Goal: Transaction & Acquisition: Purchase product/service

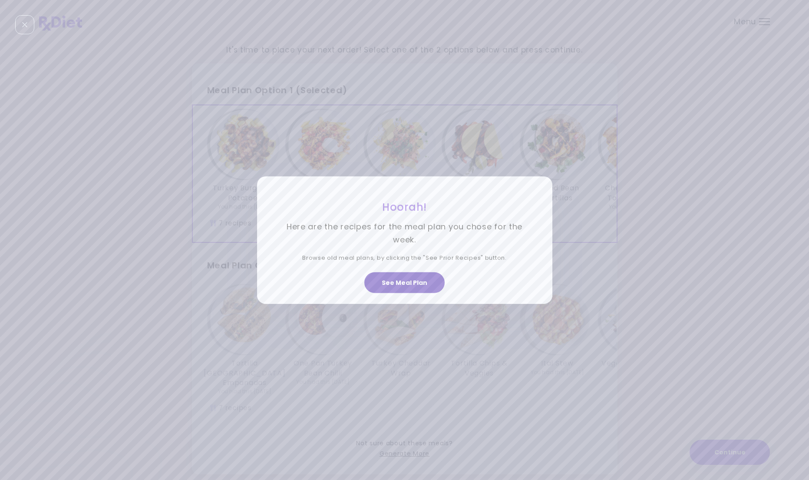
click at [429, 280] on button "See Meal Plan" at bounding box center [404, 283] width 80 height 21
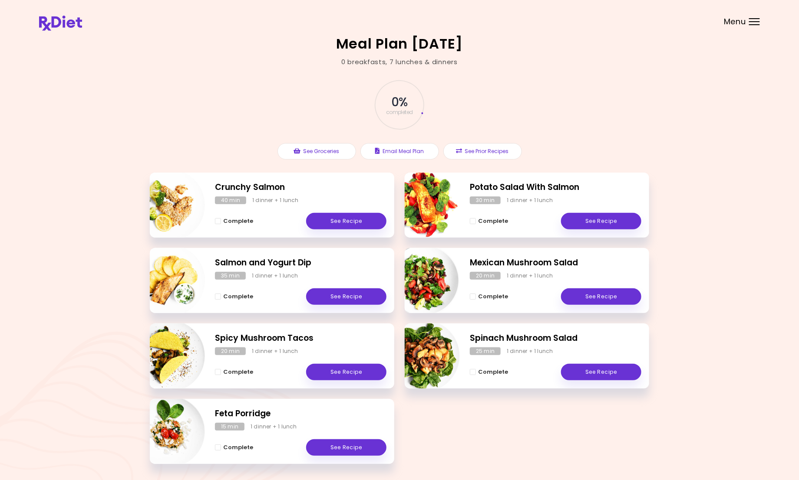
click at [755, 21] on div at bounding box center [754, 21] width 11 height 1
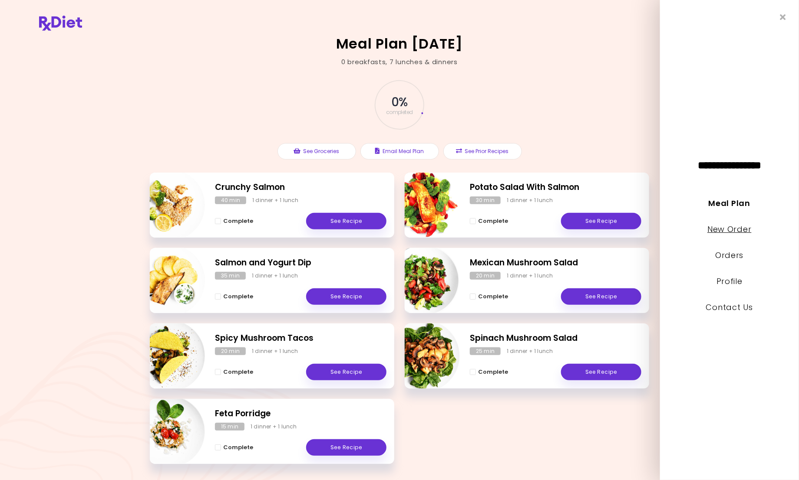
click at [746, 230] on link "New Order" at bounding box center [729, 229] width 44 height 11
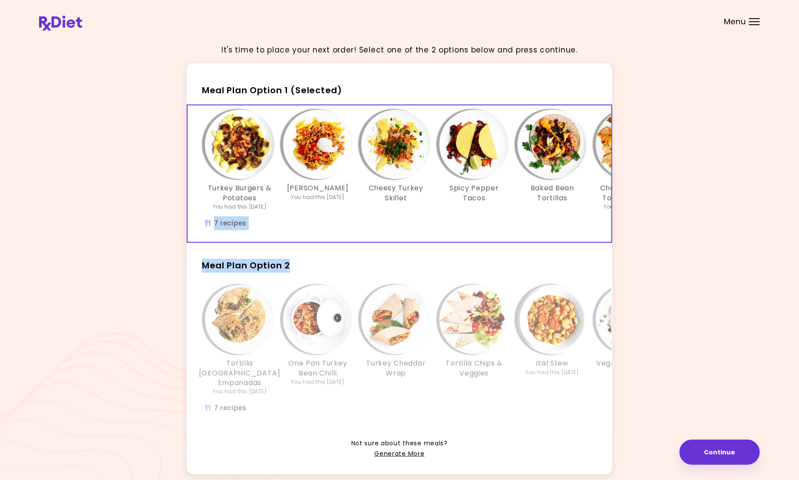
drag, startPoint x: 746, startPoint y: 230, endPoint x: 815, endPoint y: 260, distance: 74.9
click at [799, 260] on html "**********" at bounding box center [399, 261] width 799 height 523
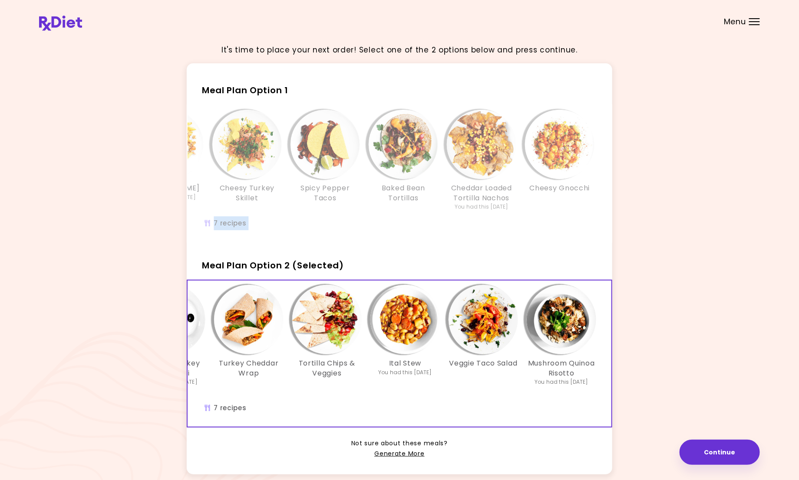
scroll to position [0, 149]
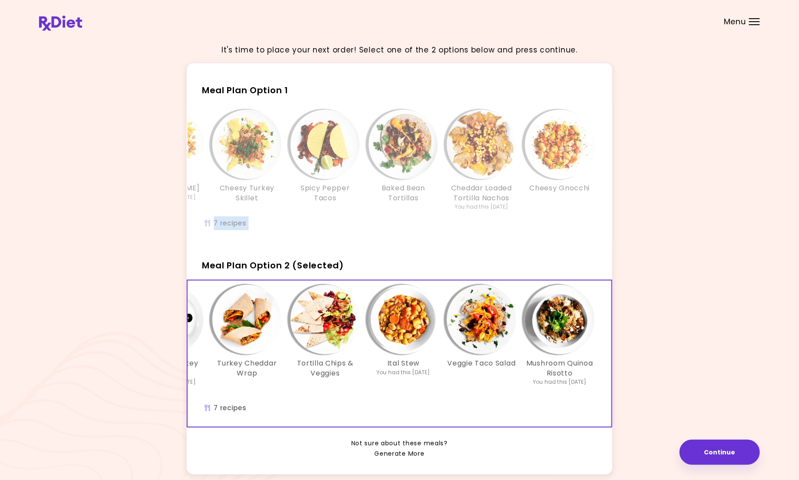
click at [398, 460] on link "Generate More" at bounding box center [399, 454] width 50 height 10
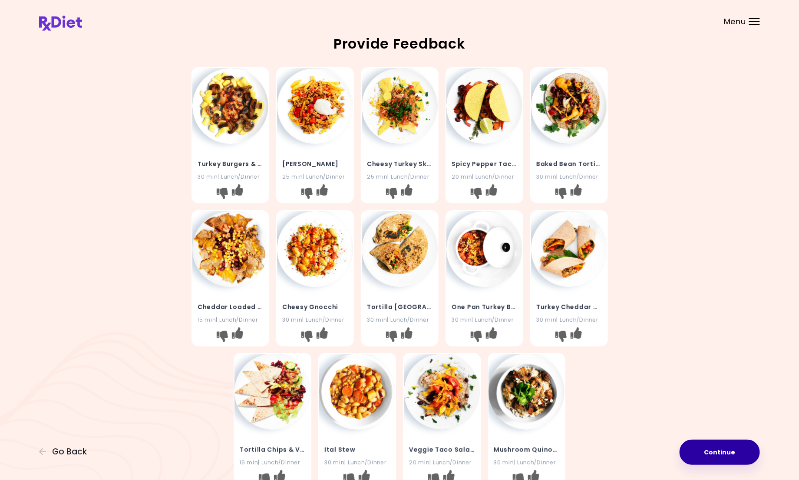
click at [743, 449] on button "Continue" at bounding box center [719, 452] width 80 height 25
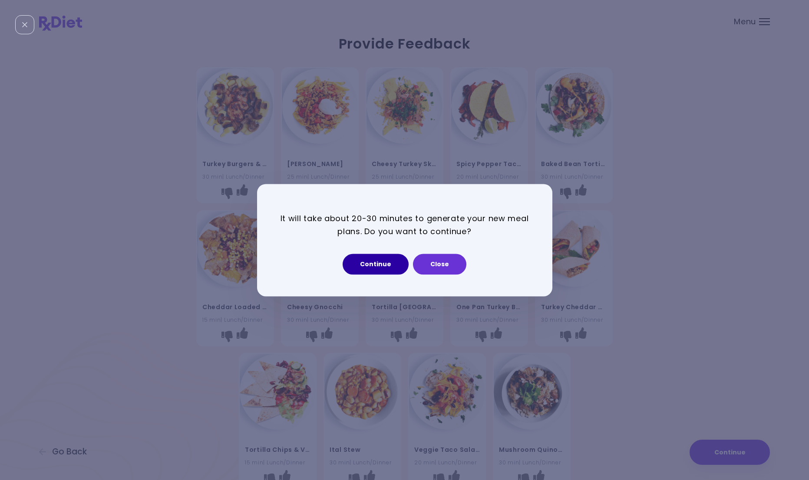
click at [377, 260] on button "Continue" at bounding box center [375, 264] width 66 height 21
select select "*"
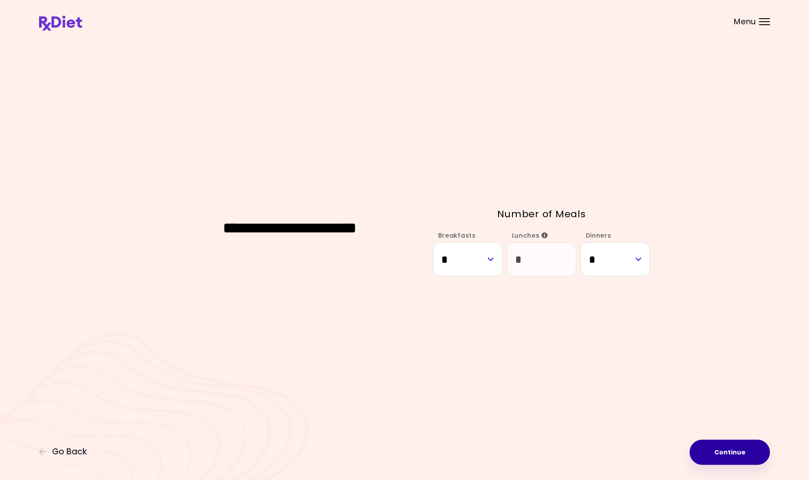
click at [734, 454] on button "Continue" at bounding box center [729, 452] width 80 height 25
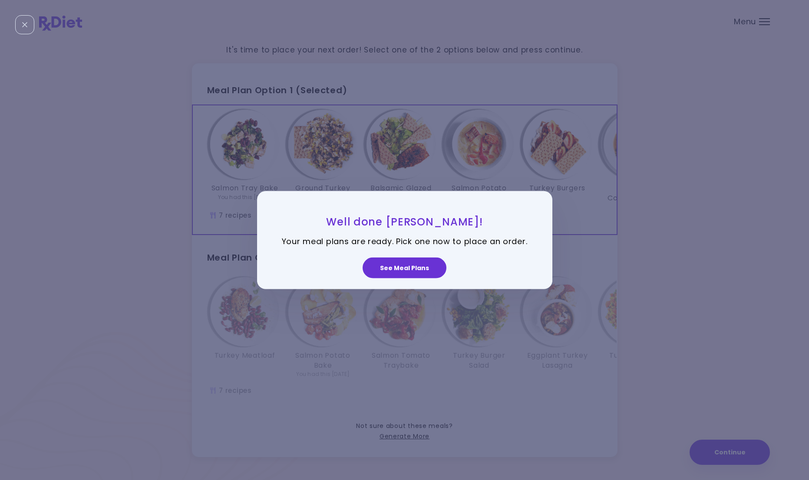
click at [422, 270] on button "See Meal Plans" at bounding box center [404, 268] width 84 height 21
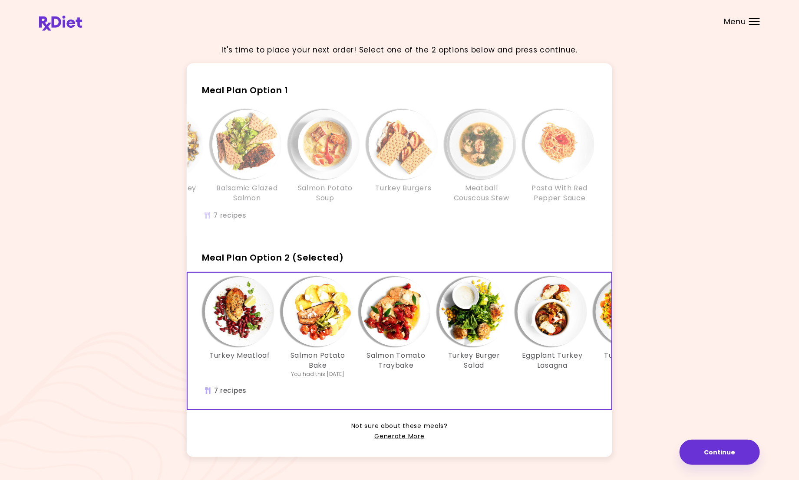
click at [194, 245] on div "Meal Plan Option 1 Salmon Tray Bake You had this [DATE] Ground [GEOGRAPHIC_DATA…" at bounding box center [399, 260] width 425 height 394
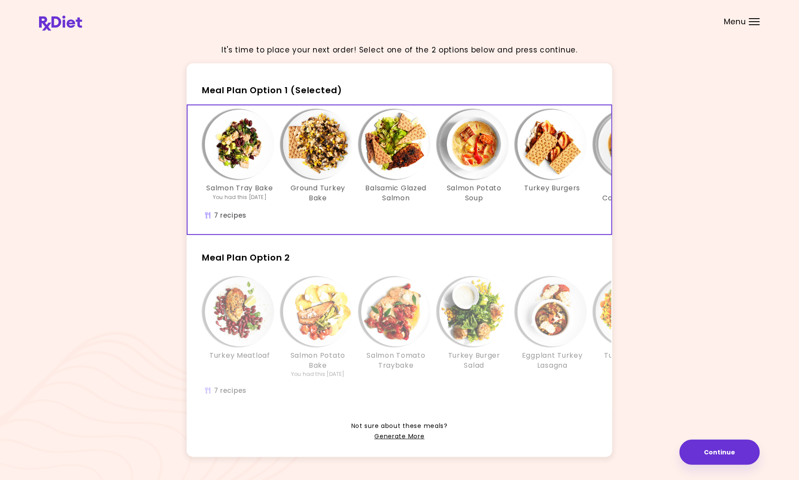
click at [607, 431] on div "Not sure about these meals? Generate More" at bounding box center [399, 427] width 425 height 32
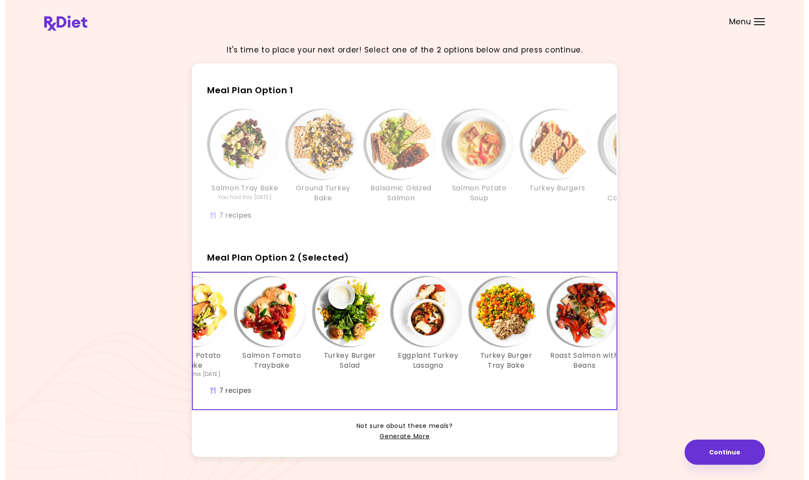
scroll to position [0, 149]
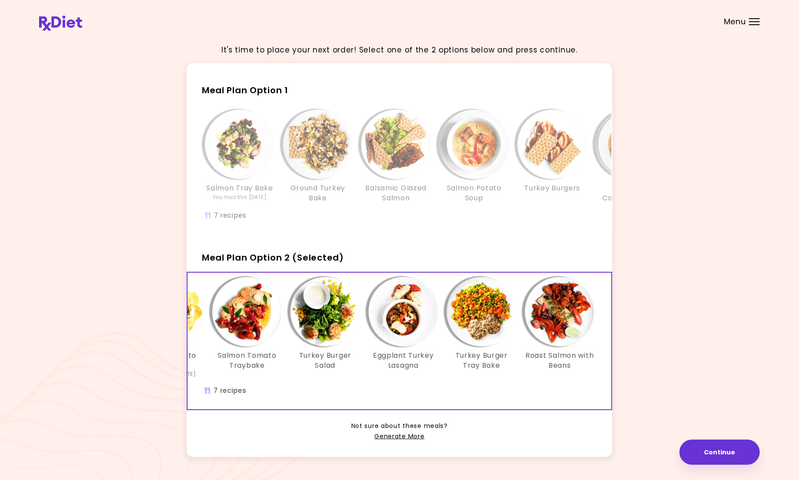
click at [354, 347] on div "Info - Turkey Burger Salad - Meal Plan Option 2 (Selected)" at bounding box center [324, 311] width 69 height 69
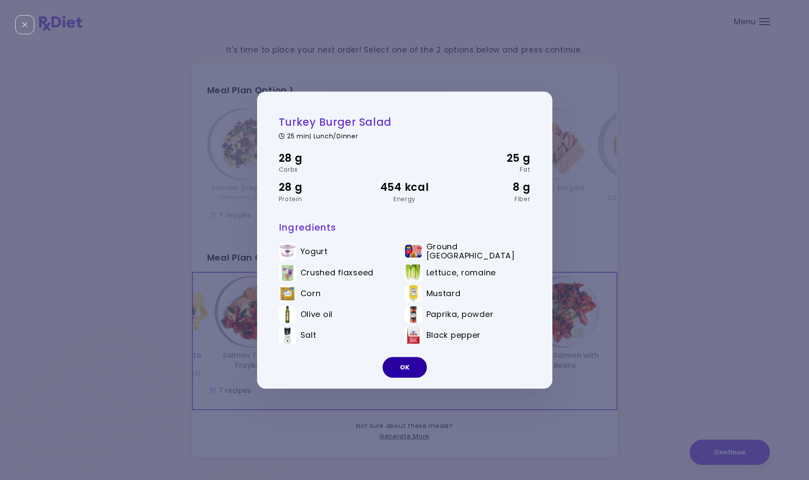
click at [402, 362] on button "OK" at bounding box center [404, 367] width 44 height 21
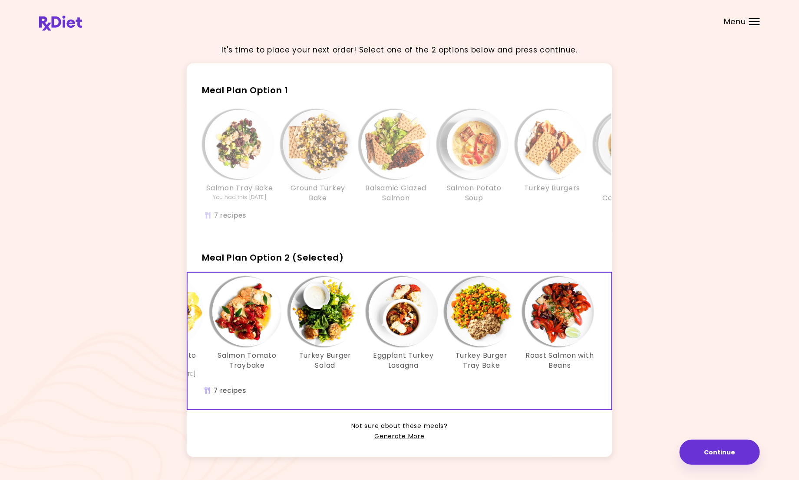
click at [323, 347] on img "Info - Turkey Burger Salad - Meal Plan Option 2 (Selected)" at bounding box center [324, 311] width 69 height 69
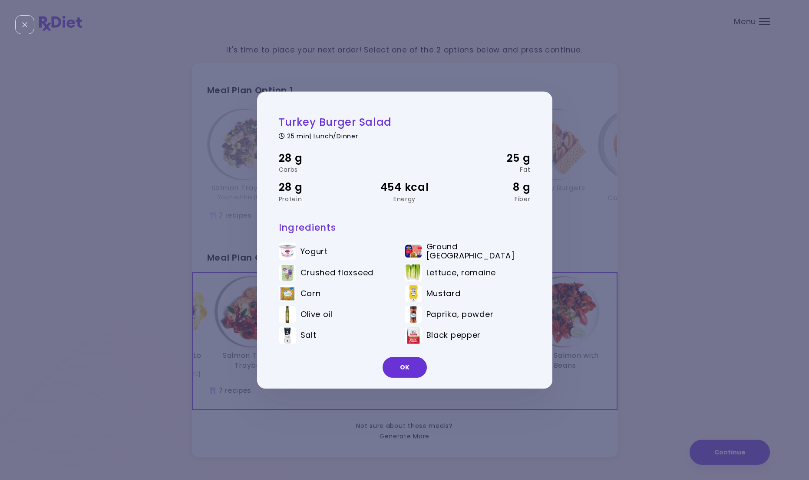
click at [405, 371] on button "OK" at bounding box center [404, 367] width 44 height 21
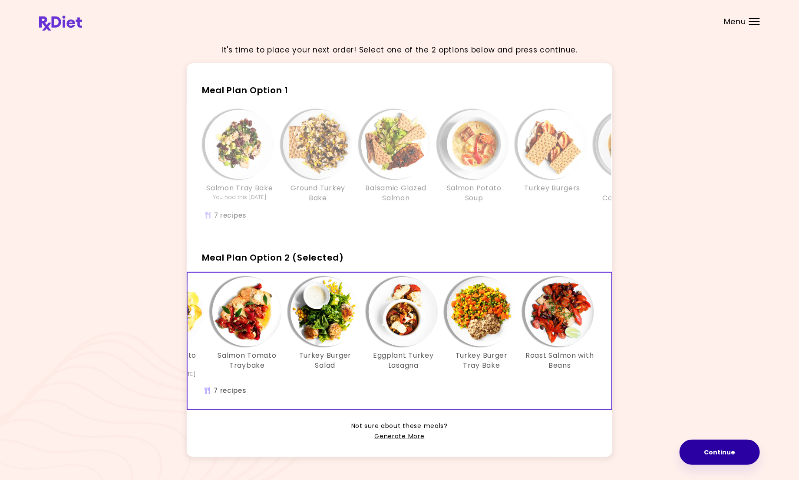
click at [719, 456] on button "Continue" at bounding box center [719, 452] width 80 height 25
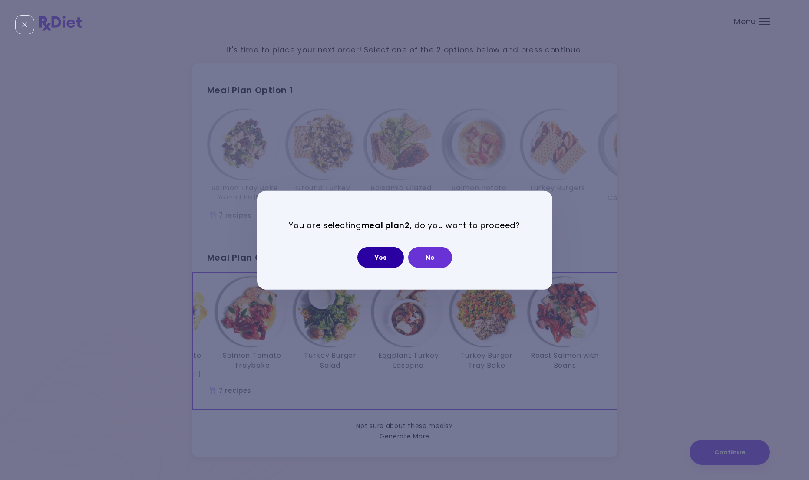
click at [387, 255] on button "Yes" at bounding box center [380, 257] width 46 height 21
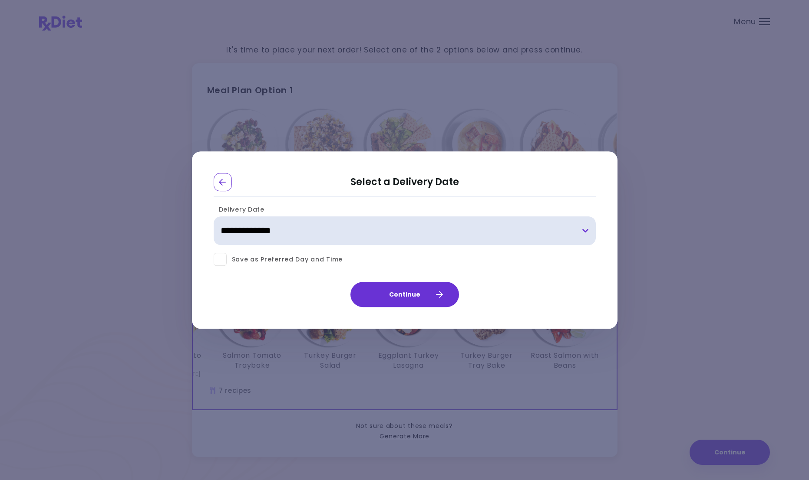
click at [584, 231] on select "**********" at bounding box center [405, 231] width 382 height 29
select select "**********"
click at [214, 217] on select "**********" at bounding box center [405, 231] width 382 height 29
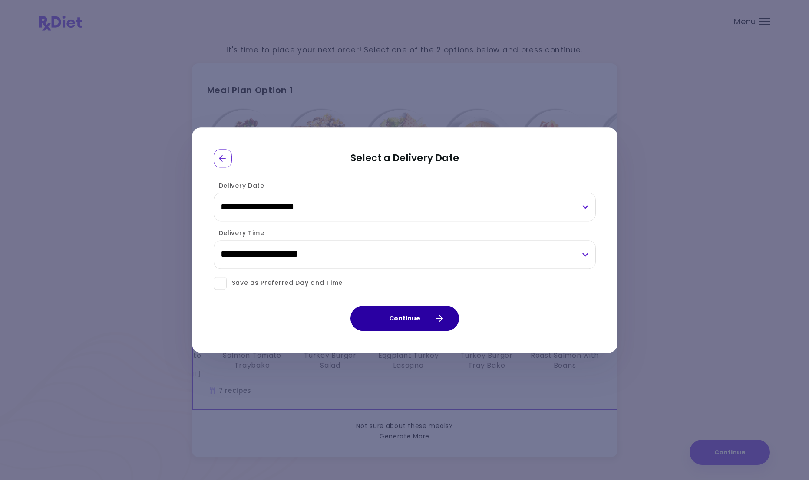
click at [437, 316] on icon "button" at bounding box center [439, 319] width 8 height 8
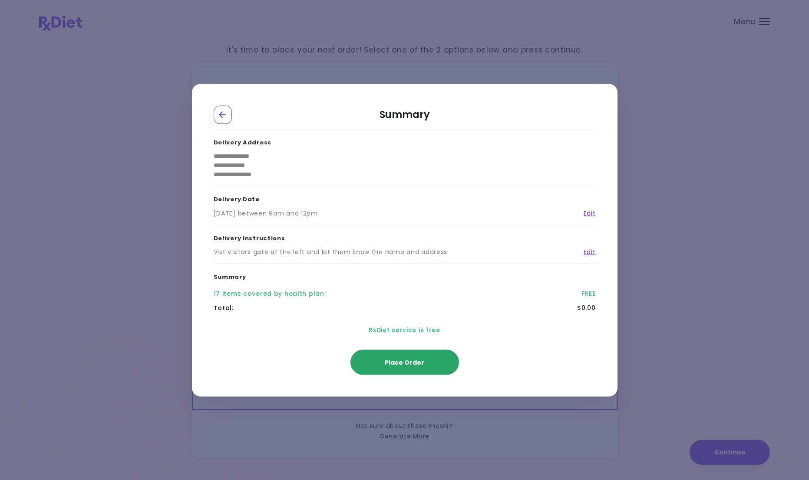
click at [421, 365] on span "Place Order" at bounding box center [404, 362] width 39 height 9
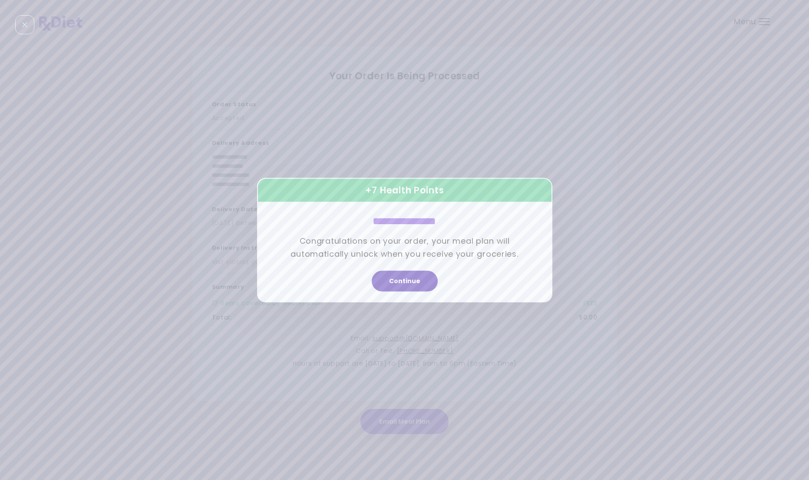
click at [416, 275] on button "Continue" at bounding box center [405, 281] width 66 height 21
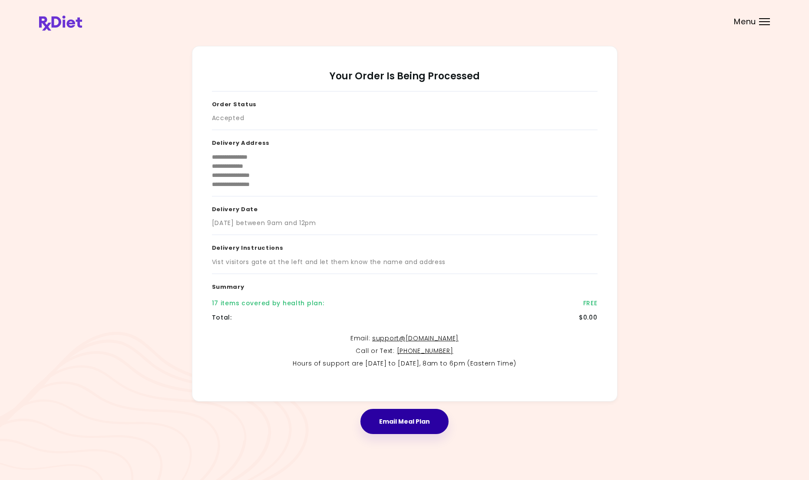
click at [420, 421] on button "Email Meal Plan" at bounding box center [404, 421] width 88 height 25
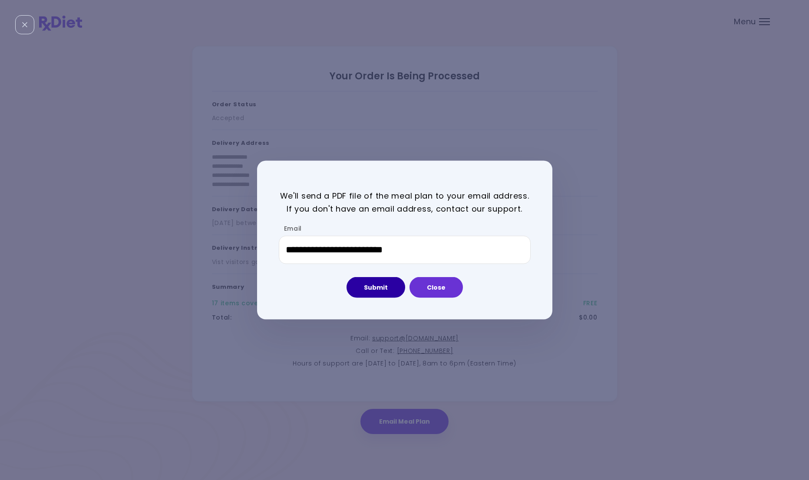
click at [384, 284] on button "Submit" at bounding box center [375, 287] width 59 height 21
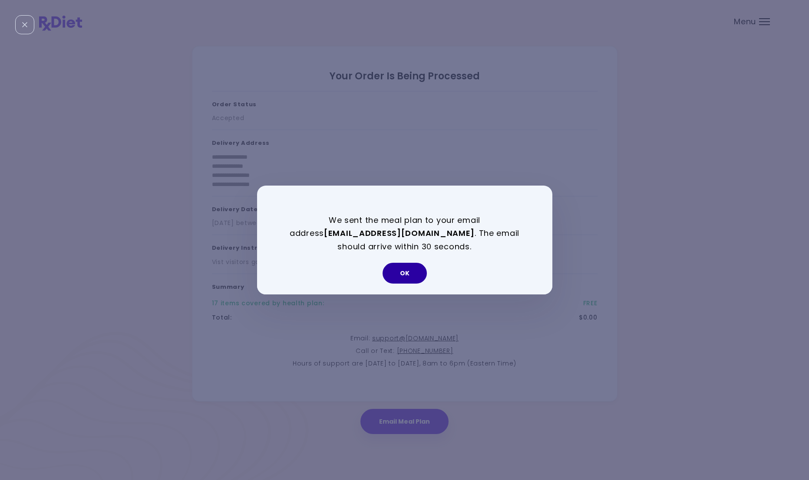
click at [402, 273] on button "OK" at bounding box center [404, 273] width 44 height 21
